Goal: Task Accomplishment & Management: Manage account settings

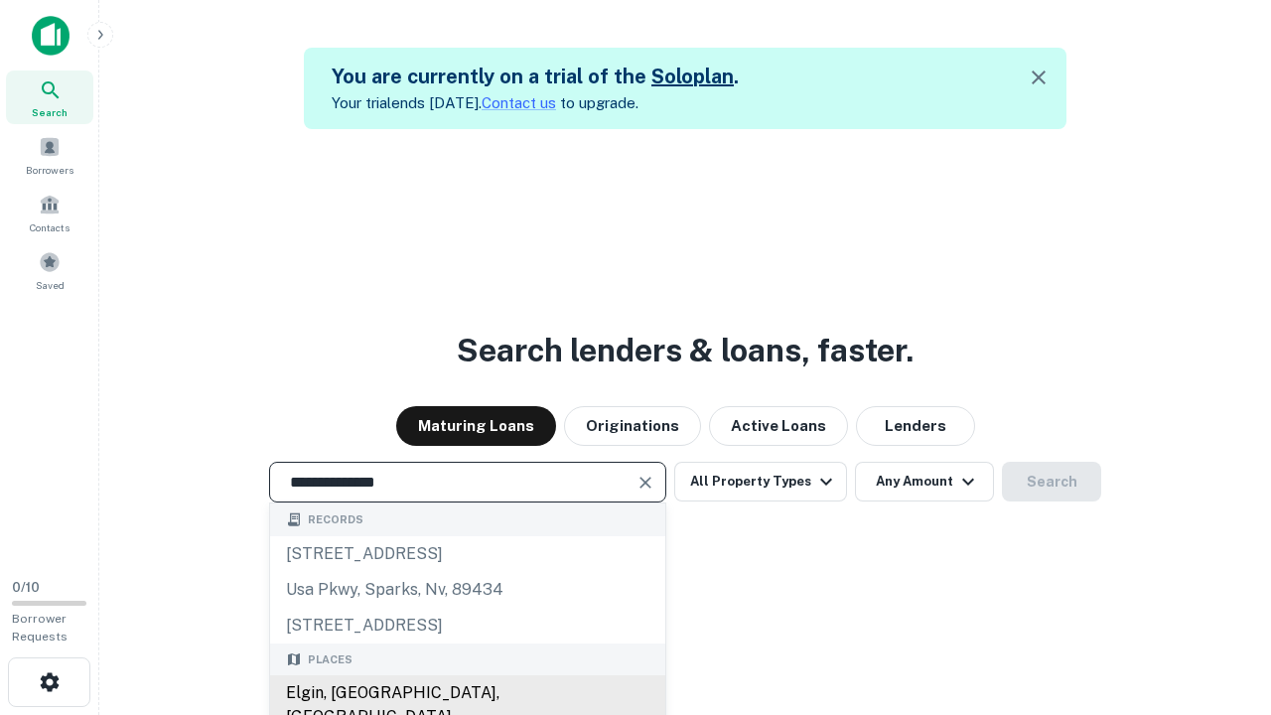
click at [467, 693] on div "Elgin, IL, USA" at bounding box center [467, 705] width 395 height 60
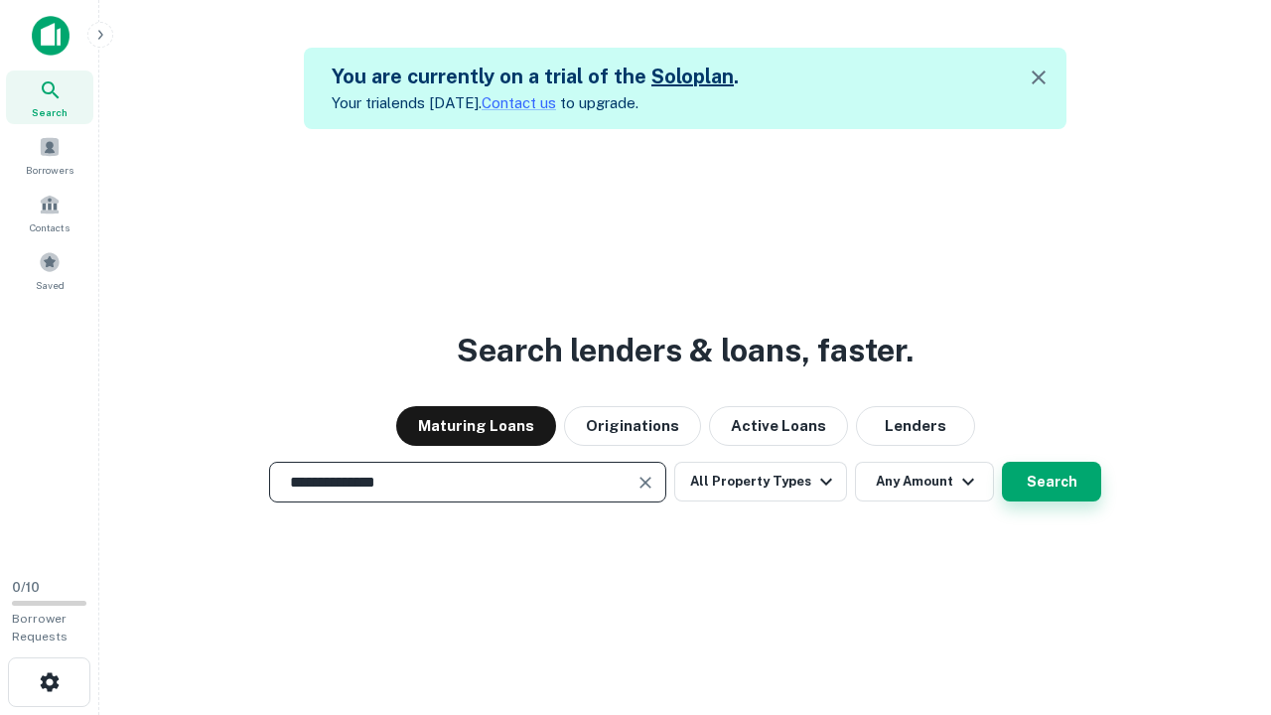
type input "**********"
click at [1052, 482] on button "Search" at bounding box center [1051, 482] width 99 height 40
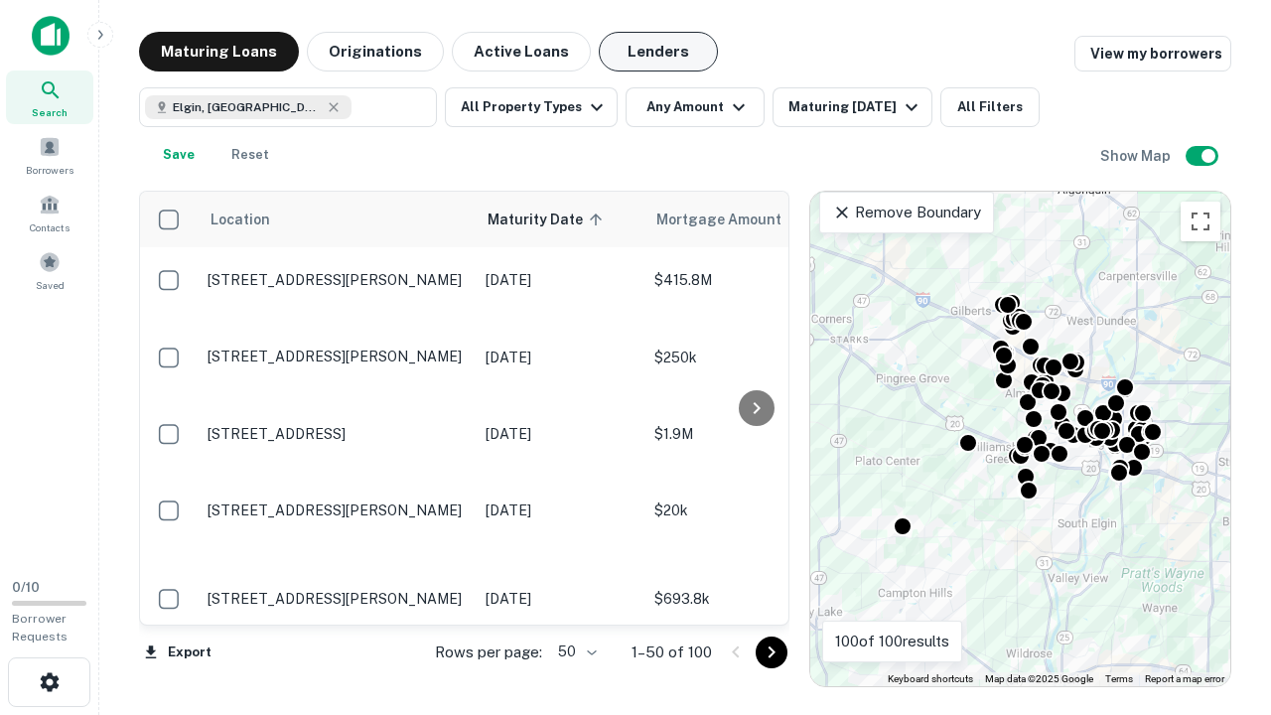
click at [658, 52] on button "Lenders" at bounding box center [658, 52] width 119 height 40
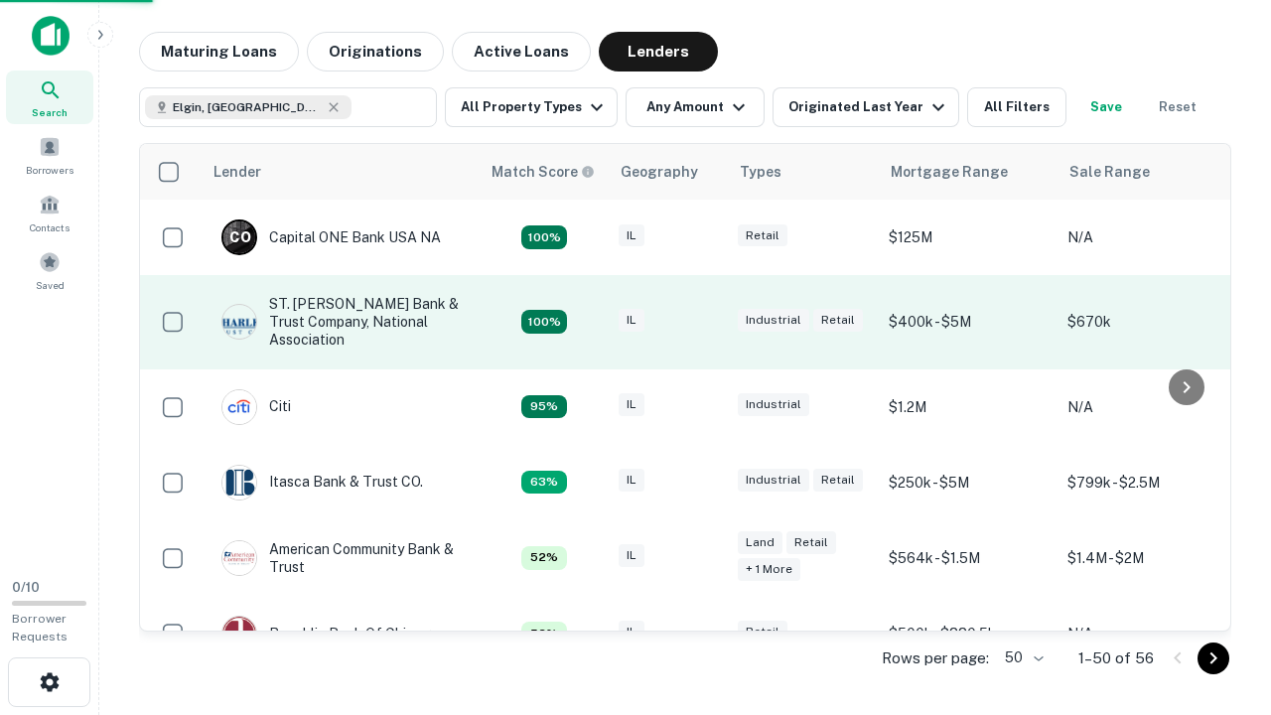
click at [705, 322] on div "IL" at bounding box center [668, 322] width 99 height 27
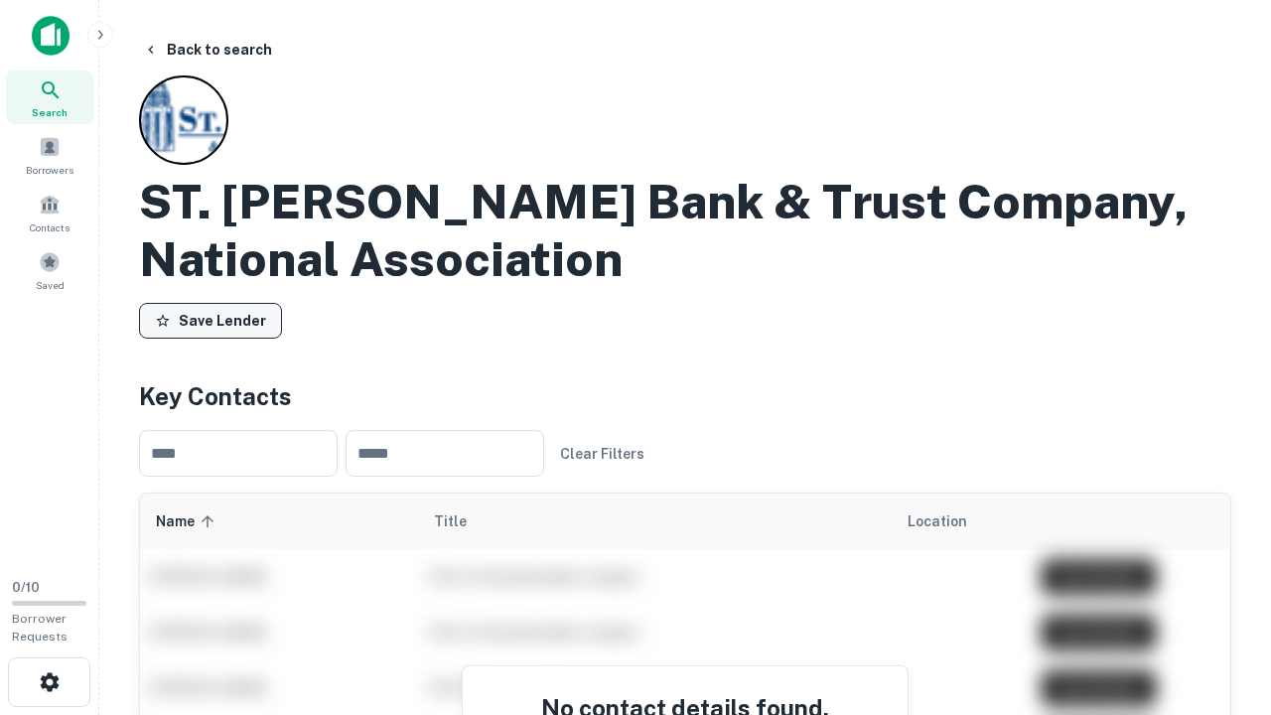
click at [211, 321] on button "Save Lender" at bounding box center [210, 321] width 143 height 36
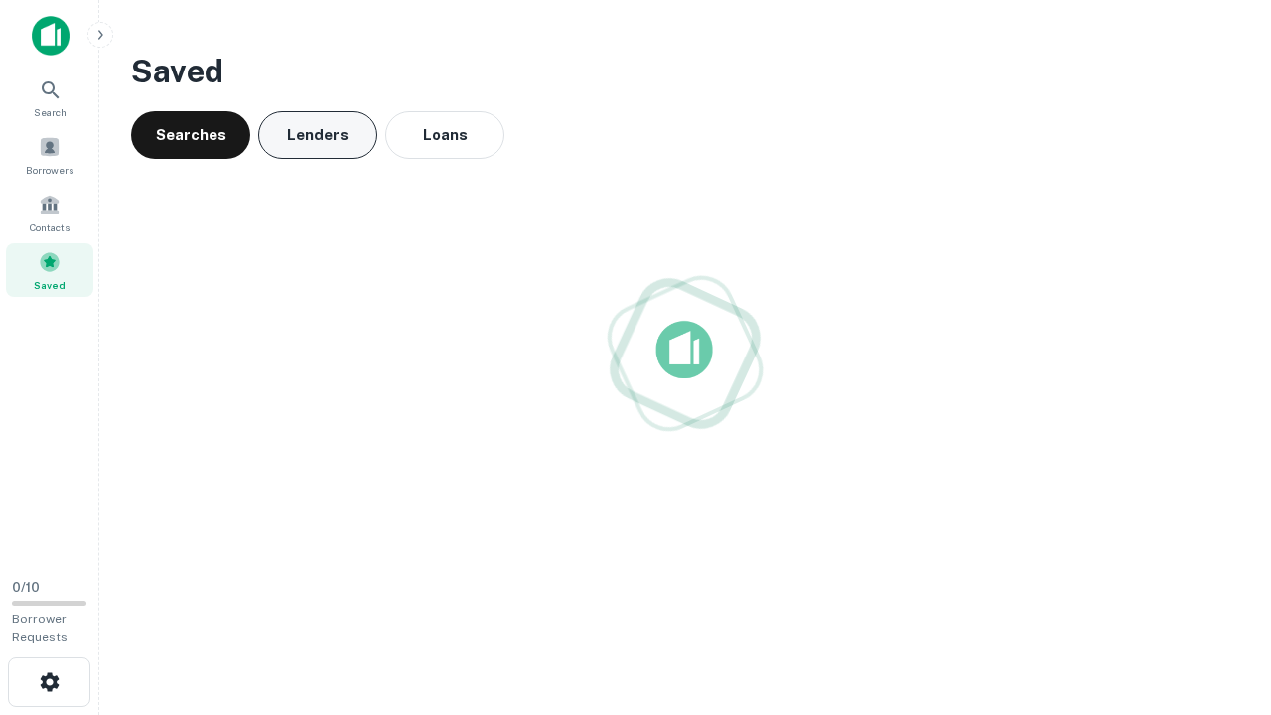
click at [318, 135] on button "Lenders" at bounding box center [317, 135] width 119 height 48
